Goal: Check status

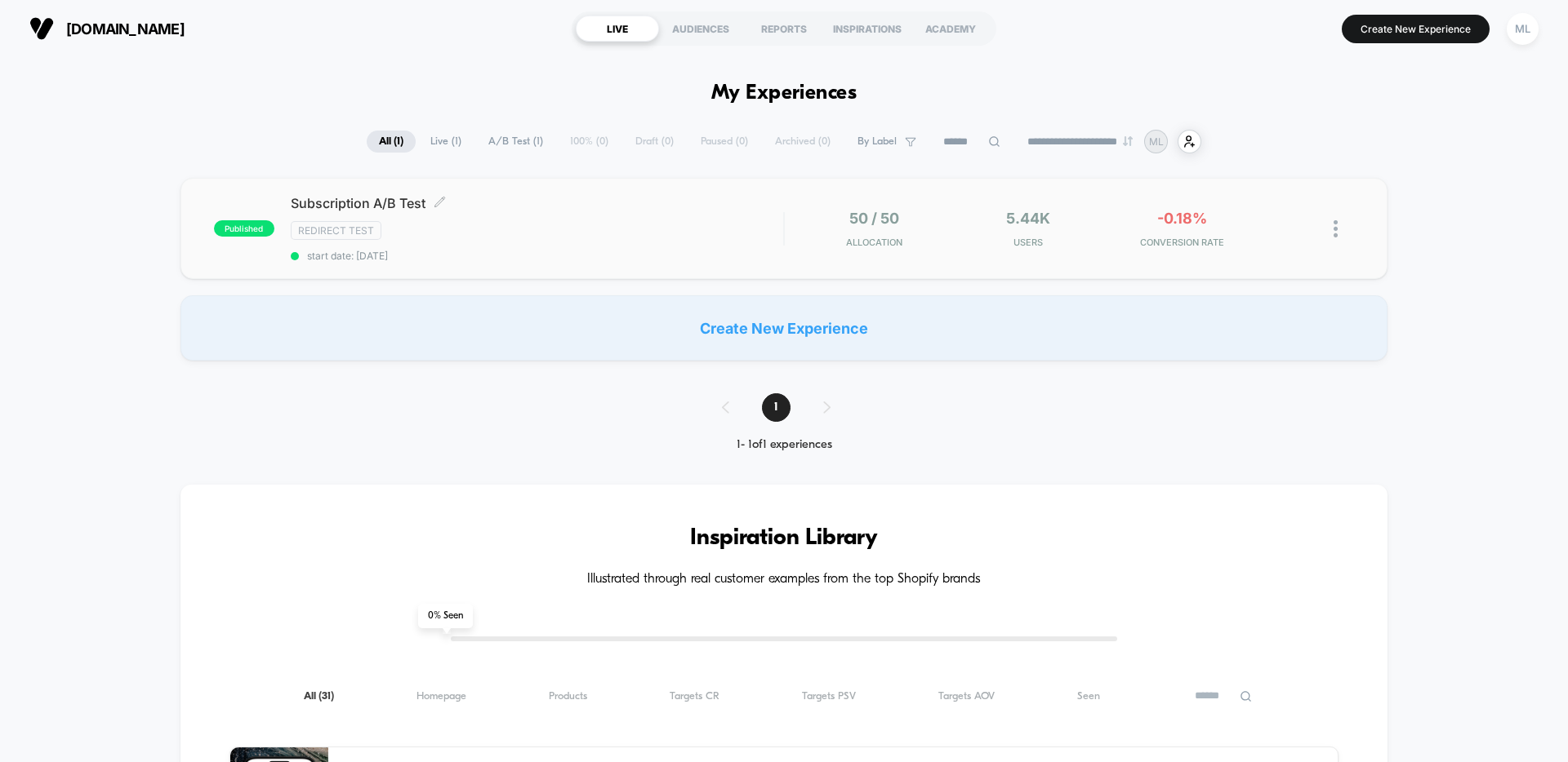
click at [625, 251] on span "start date: [DATE]" at bounding box center [537, 256] width 493 height 12
